Goal: Find specific page/section: Find specific page/section

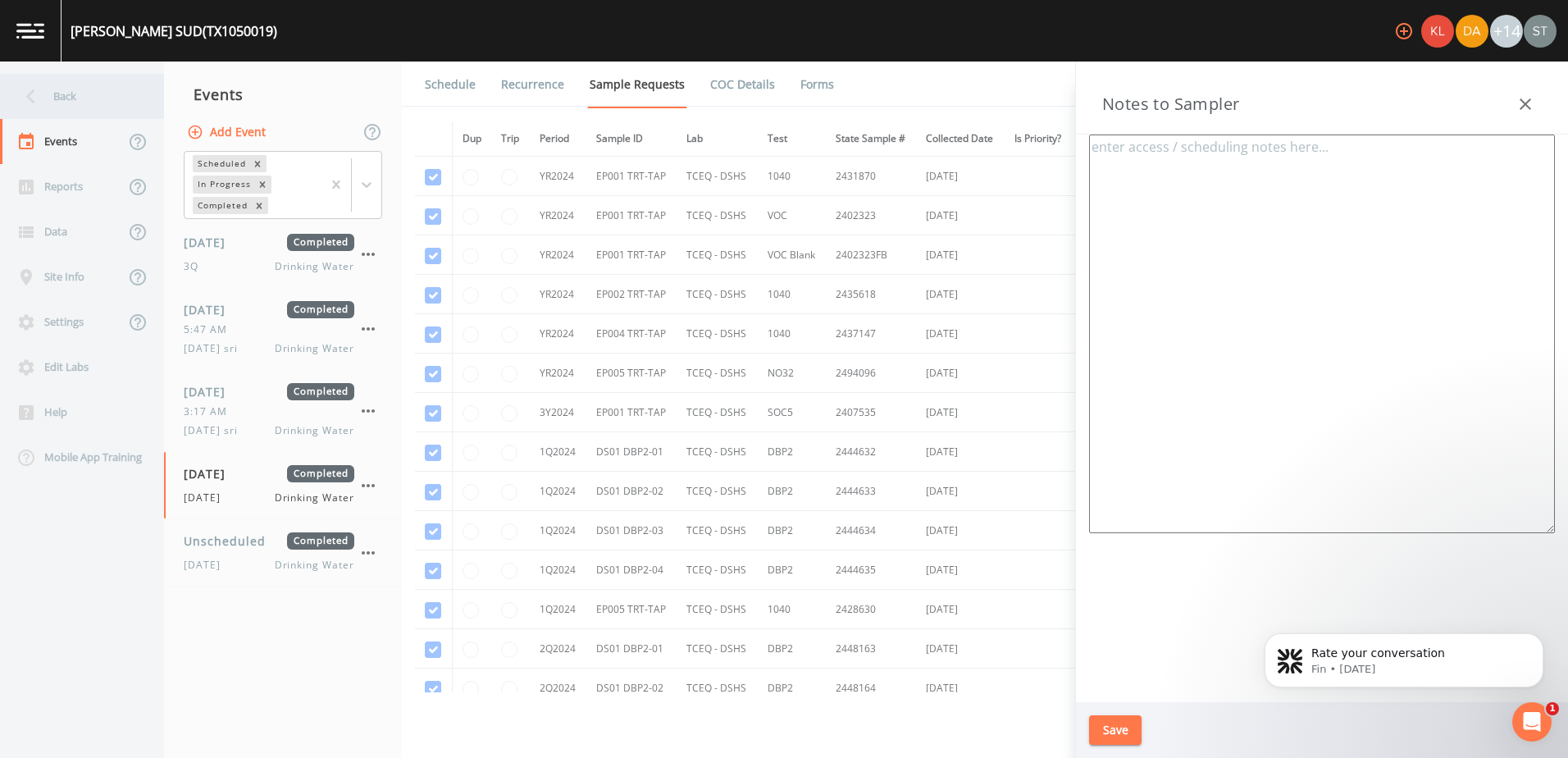
click at [47, 100] on div "Back" at bounding box center [73, 96] width 147 height 45
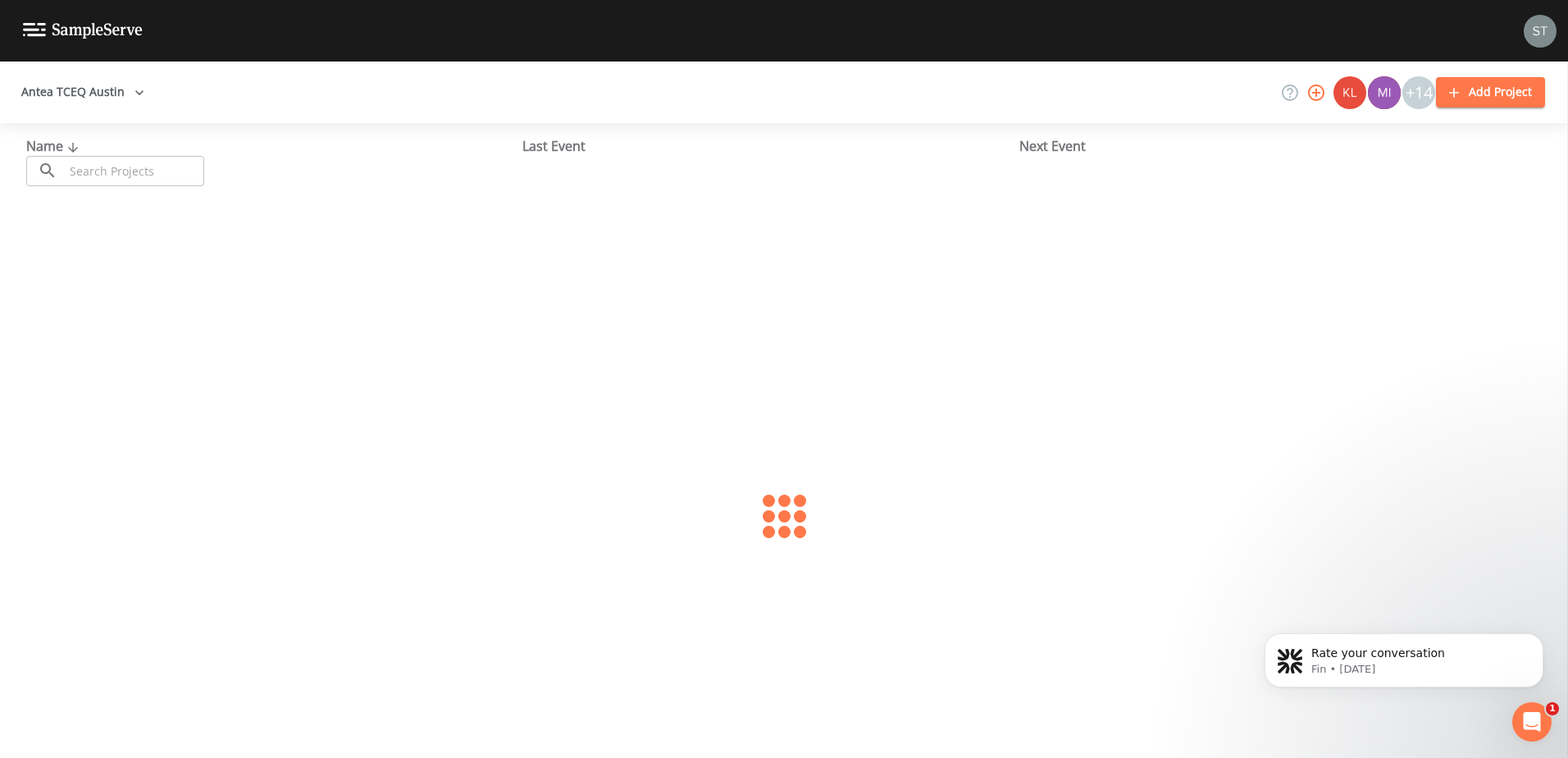
click at [106, 89] on button "Antea TCEQ Austin" at bounding box center [82, 91] width 136 height 30
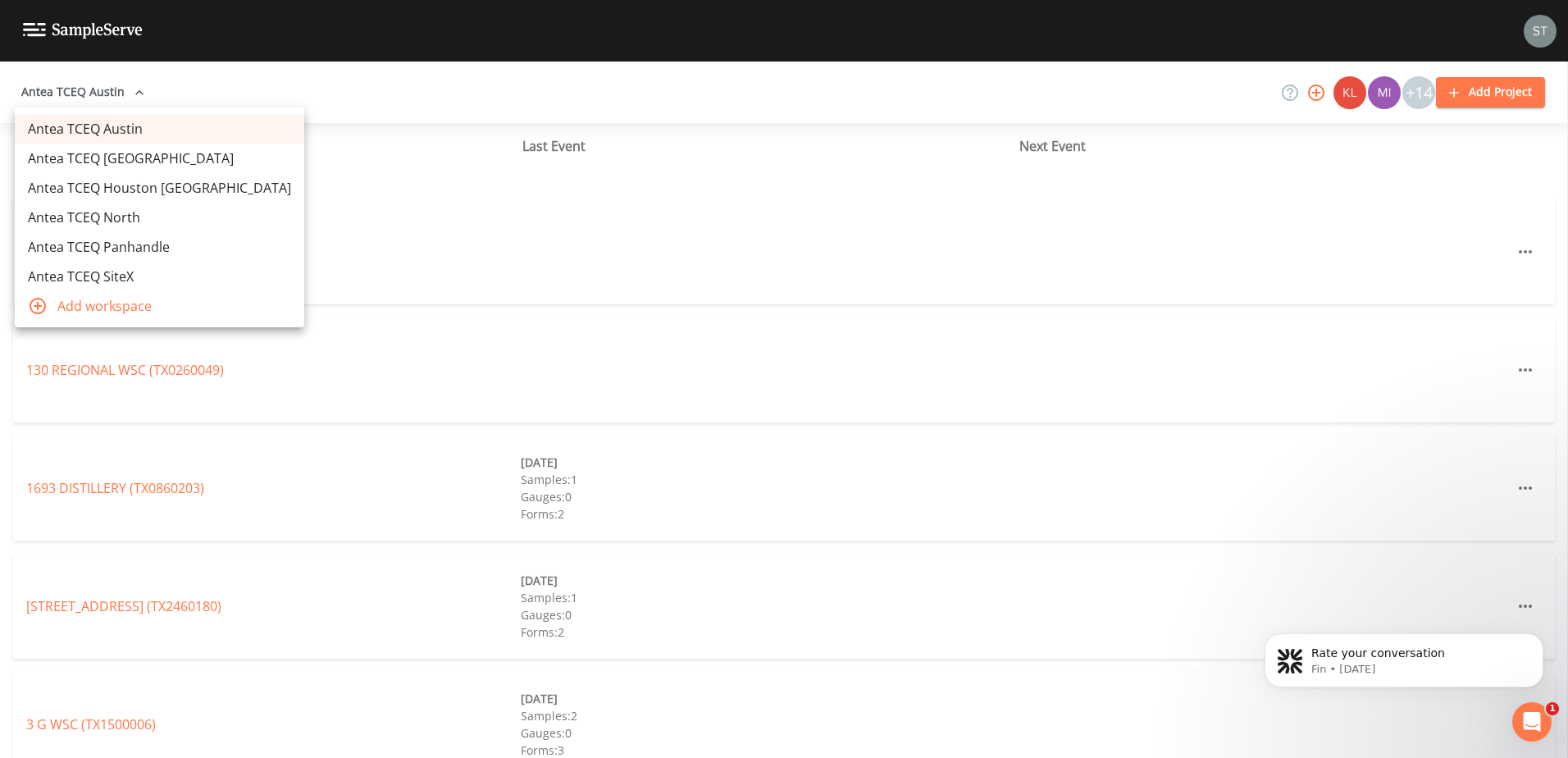
click at [111, 175] on link "Antea TCEQ Houston [GEOGRAPHIC_DATA]" at bounding box center [159, 187] width 290 height 29
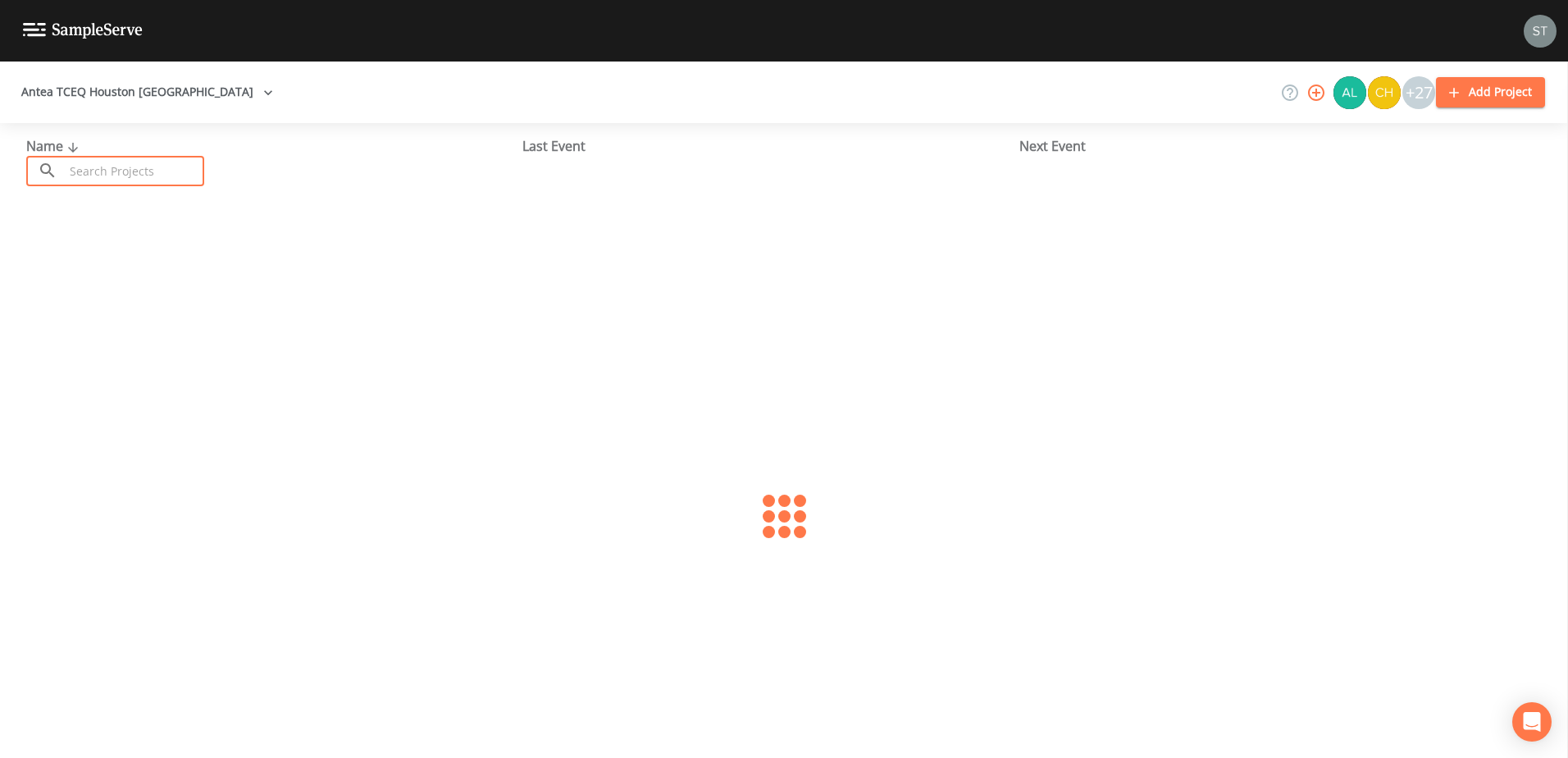
click at [97, 177] on input "text" at bounding box center [133, 170] width 140 height 30
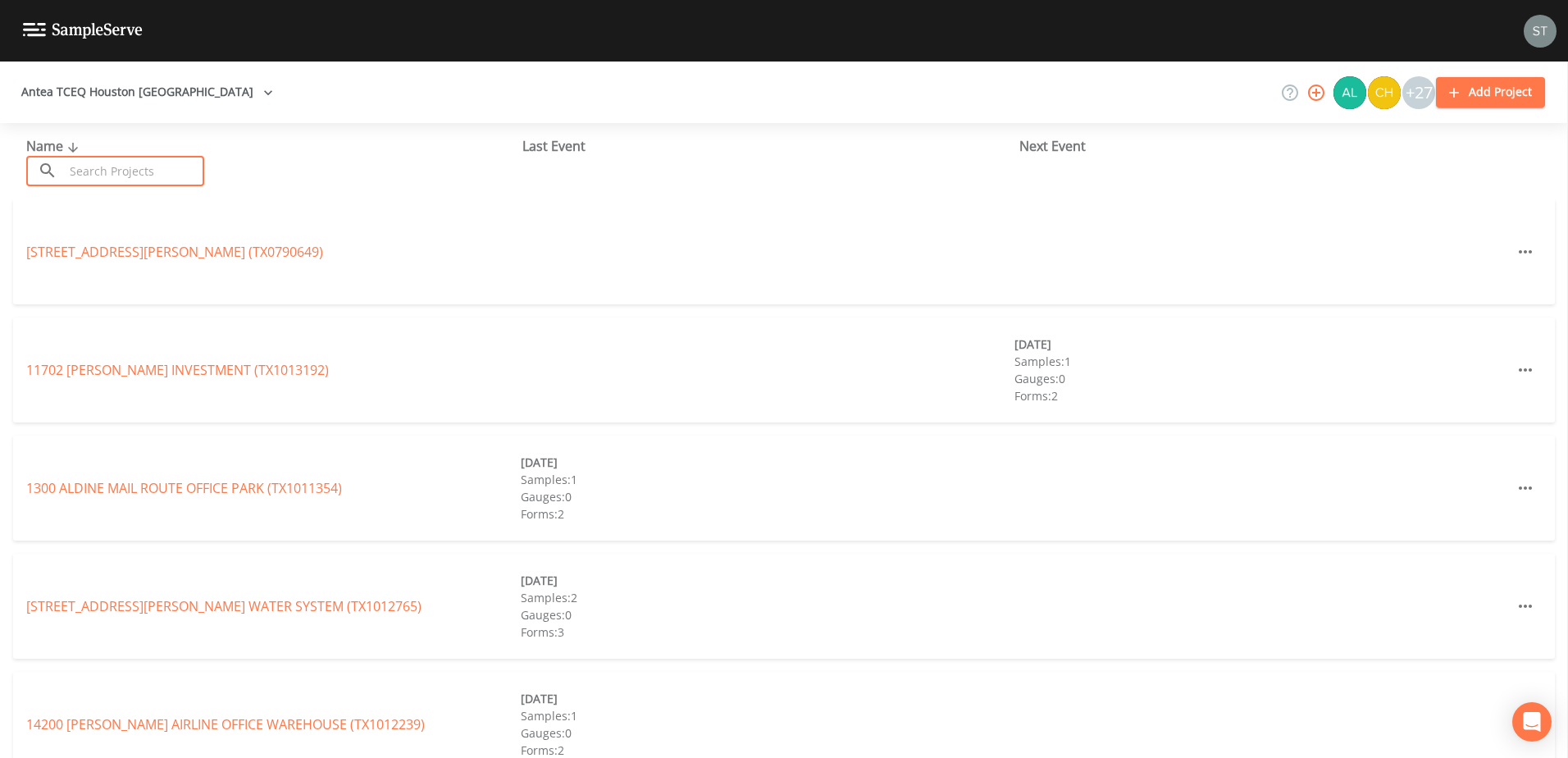
paste input "TX1011372"
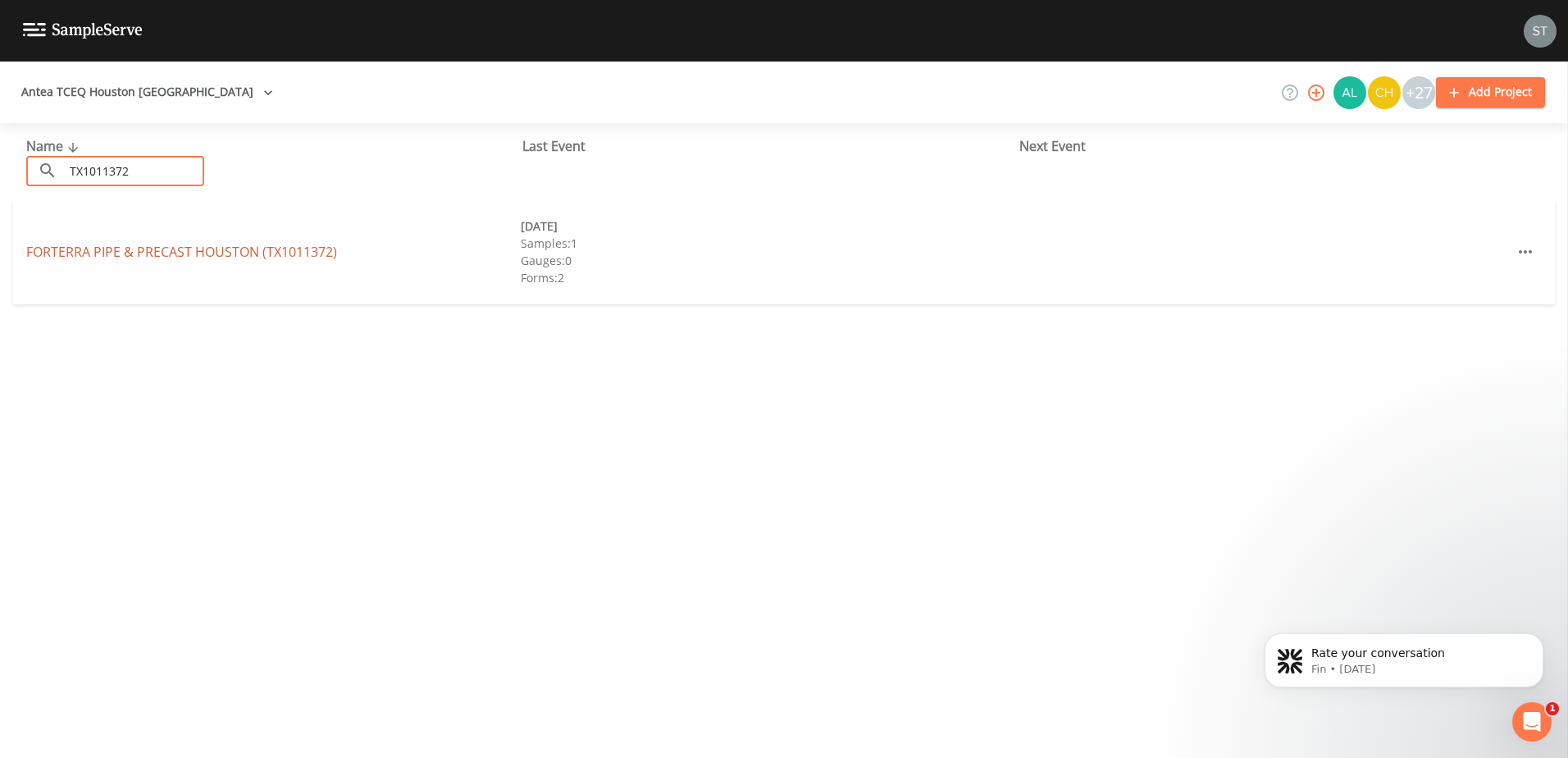
type input "TX1011372"
click at [129, 244] on link "FORTERRA PIPE & PRECAST HOUSTON (TX1011372)" at bounding box center [182, 252] width 311 height 18
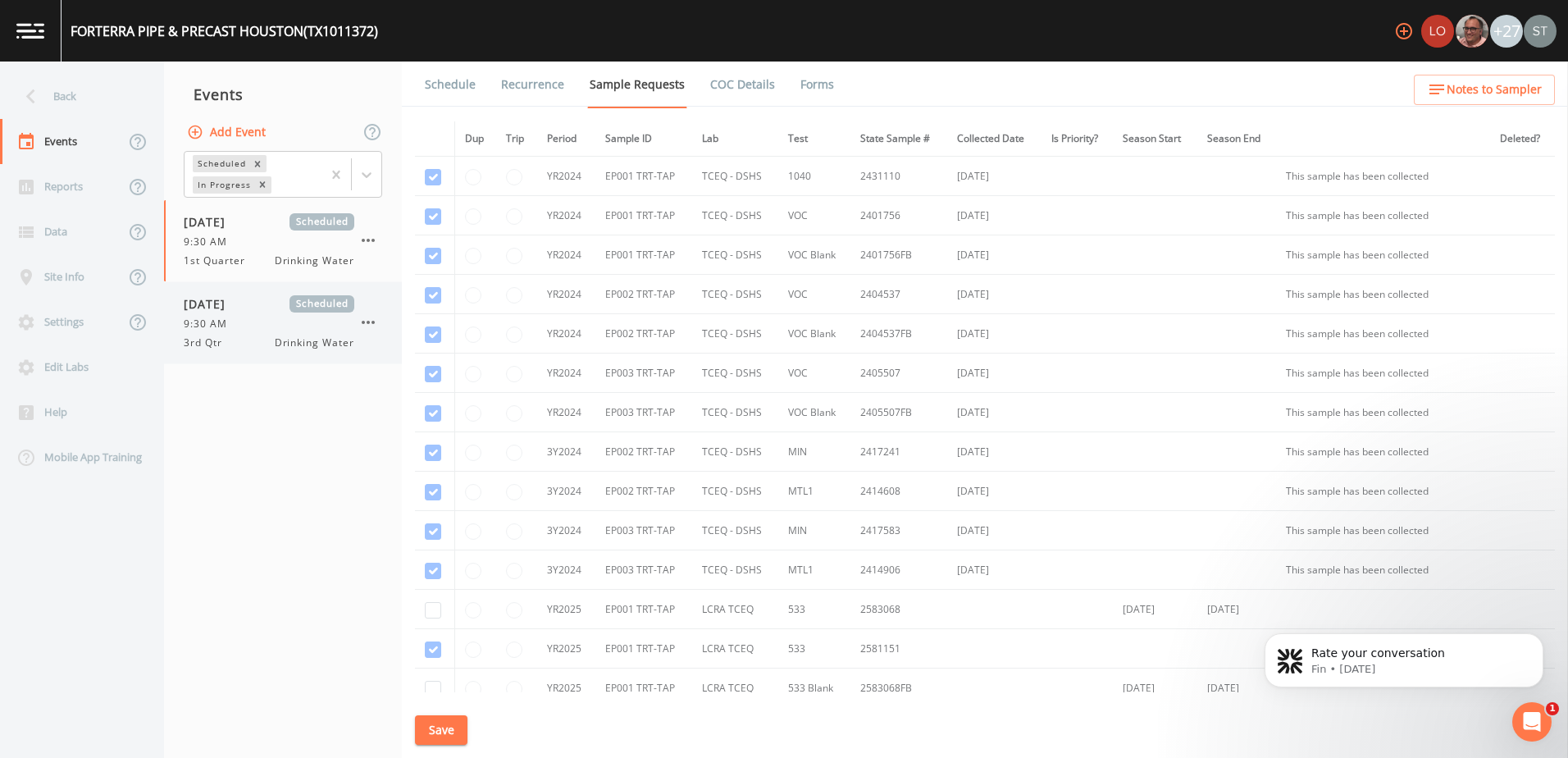
click at [255, 316] on div "9:30 AM" at bounding box center [269, 324] width 171 height 15
click at [810, 84] on link "Forms" at bounding box center [817, 84] width 38 height 46
